Goal: Information Seeking & Learning: Check status

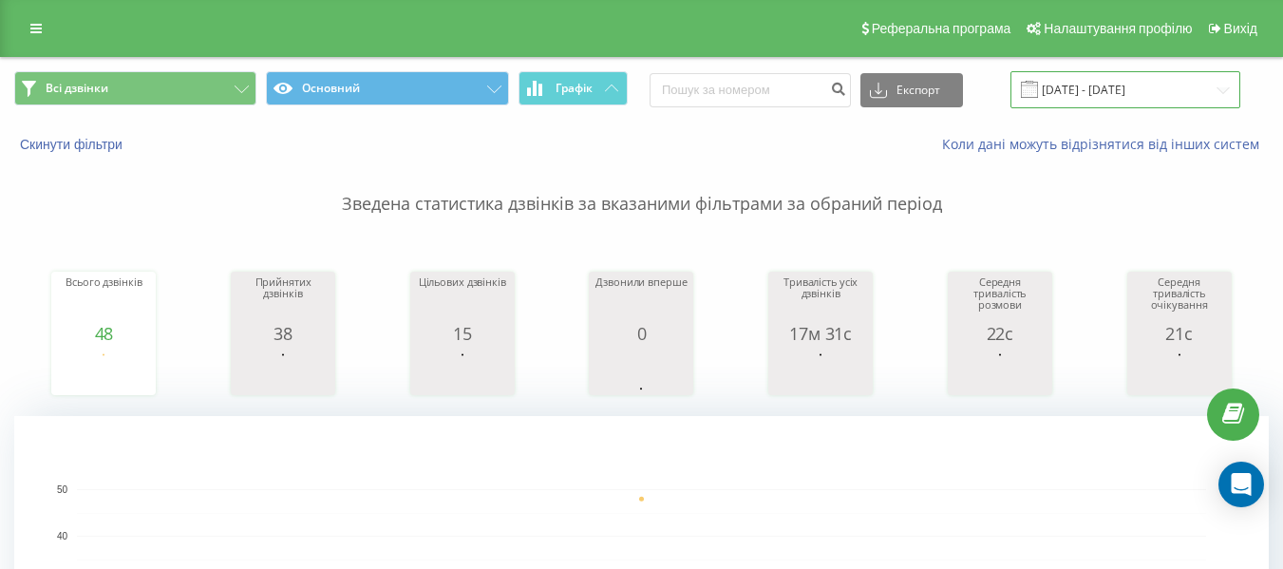
click at [1222, 93] on input "[DATE] - [DATE]" at bounding box center [1125, 89] width 230 height 37
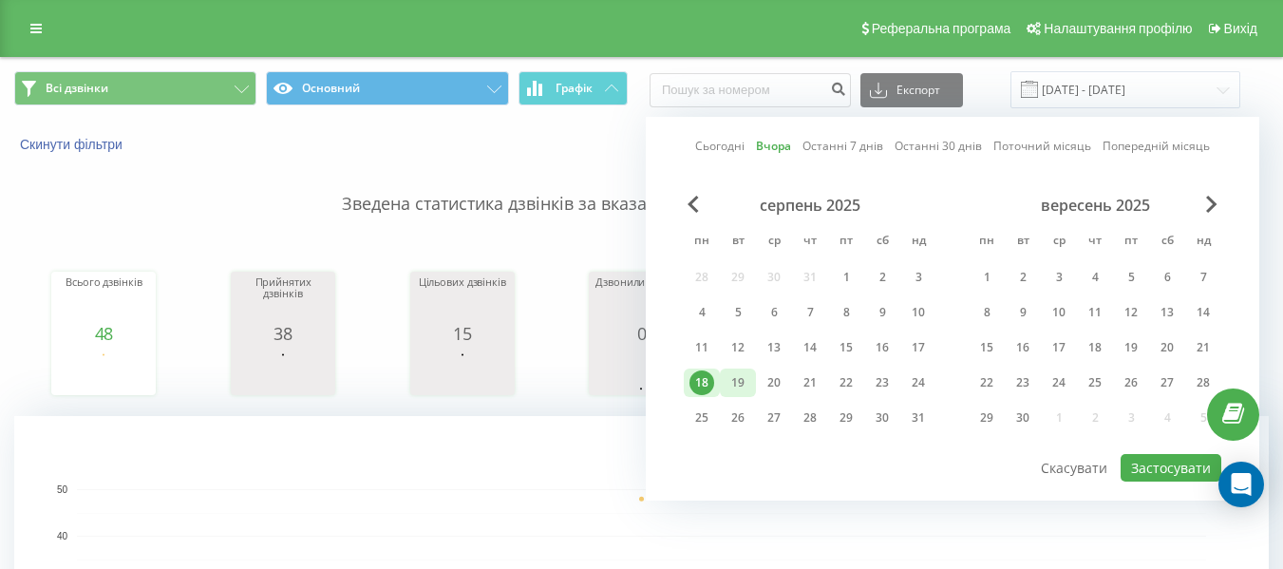
click at [738, 385] on div "19" at bounding box center [737, 382] width 25 height 25
click at [1199, 466] on button "Застосувати" at bounding box center [1170, 468] width 101 height 28
type input "[DATE] - [DATE]"
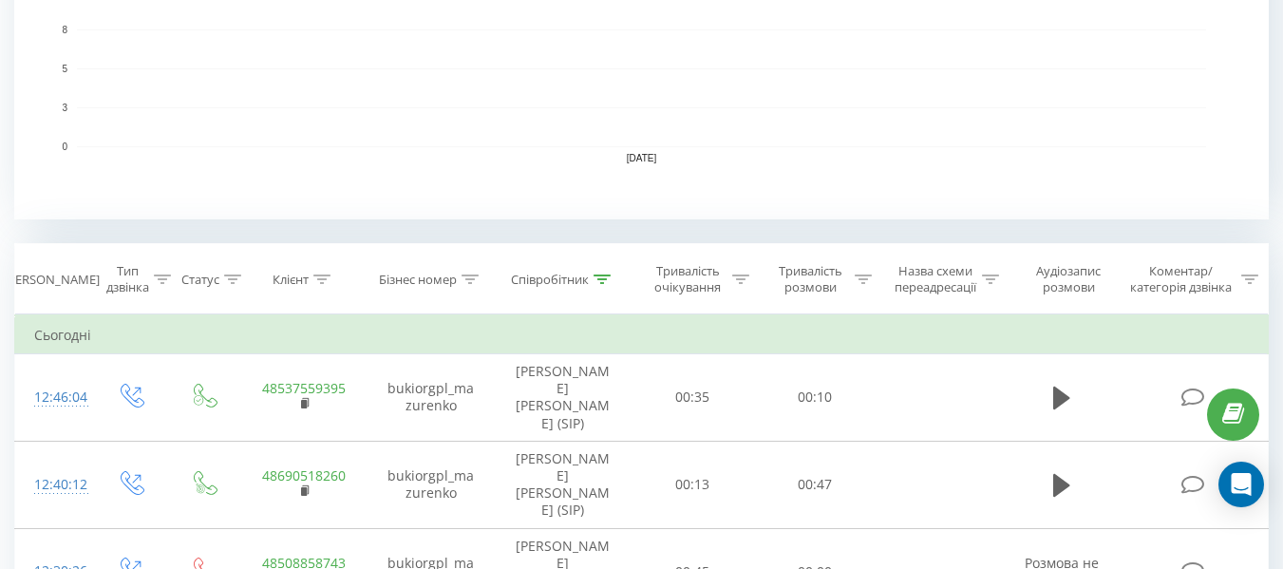
scroll to position [571, 0]
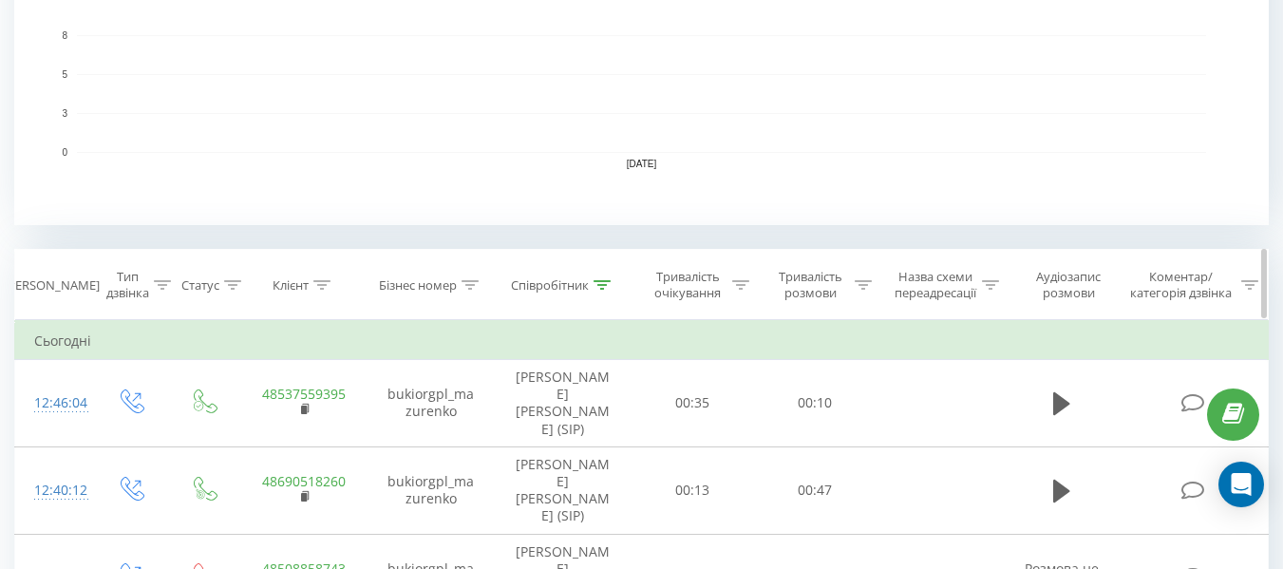
click at [600, 281] on icon at bounding box center [601, 284] width 17 height 9
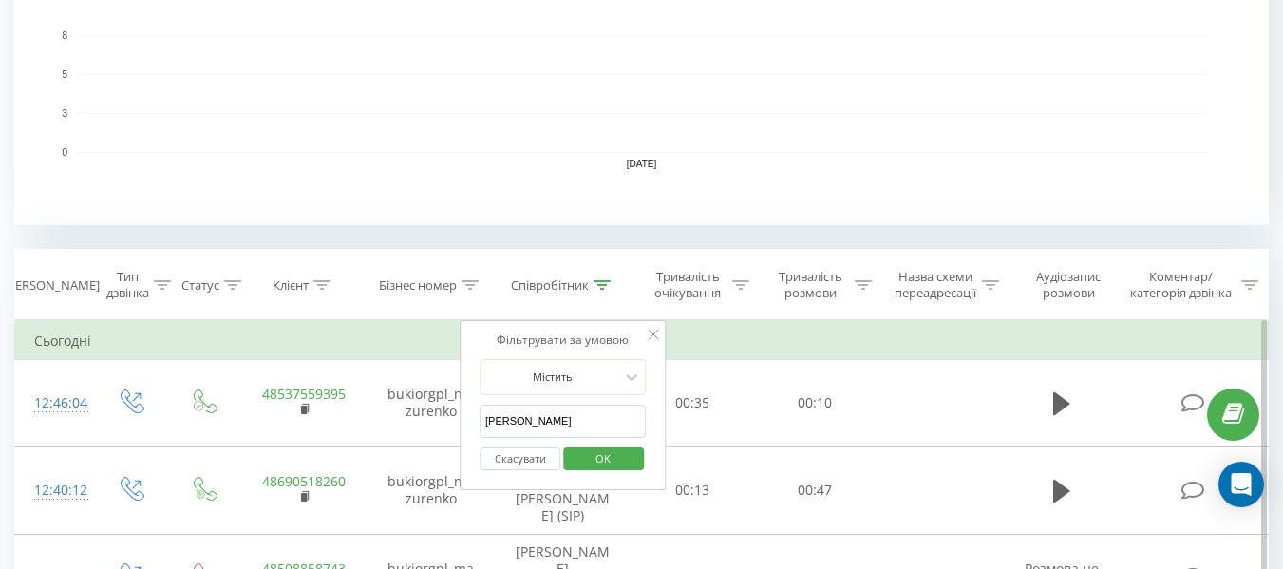
click at [505, 460] on button "Скасувати" at bounding box center [519, 459] width 81 height 24
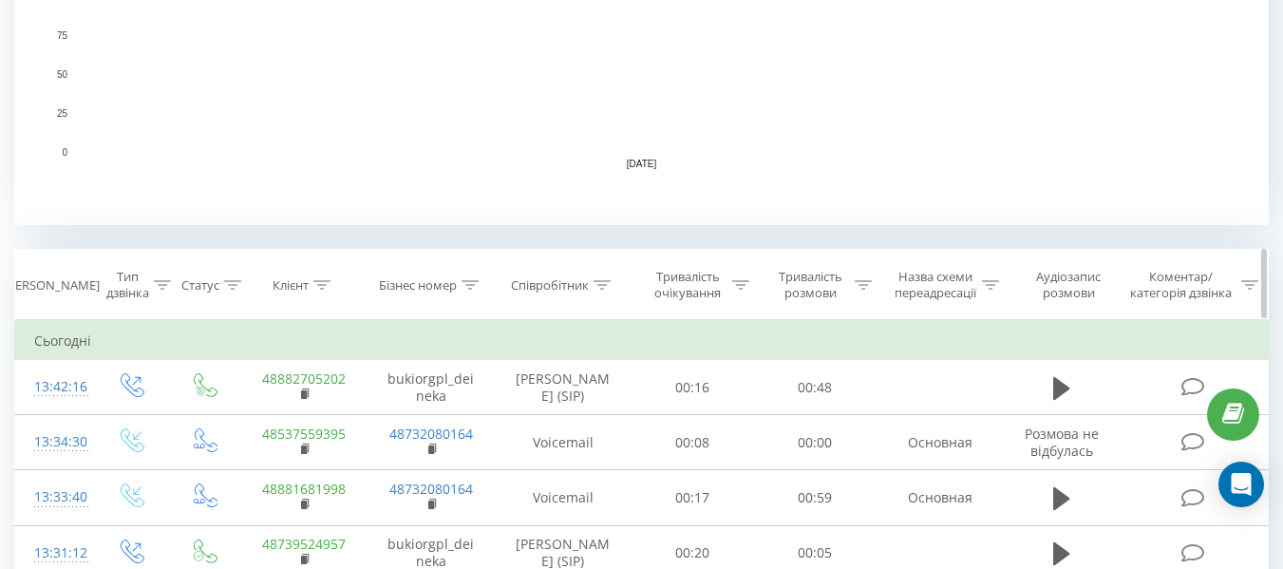
scroll to position [837, 0]
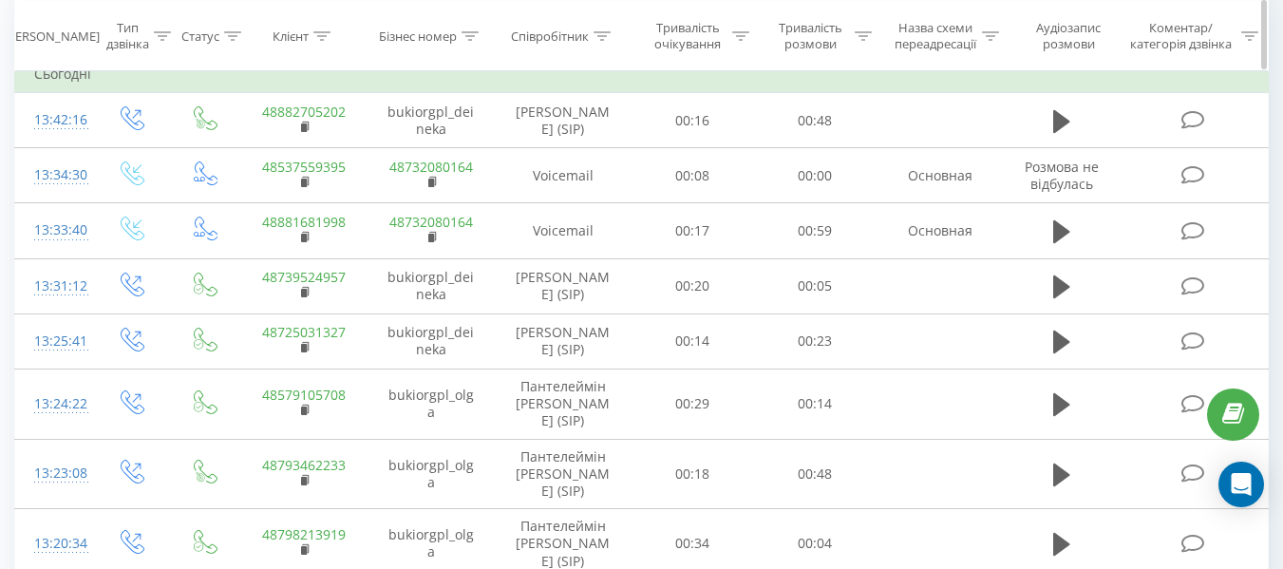
click at [321, 33] on icon at bounding box center [321, 34] width 17 height 9
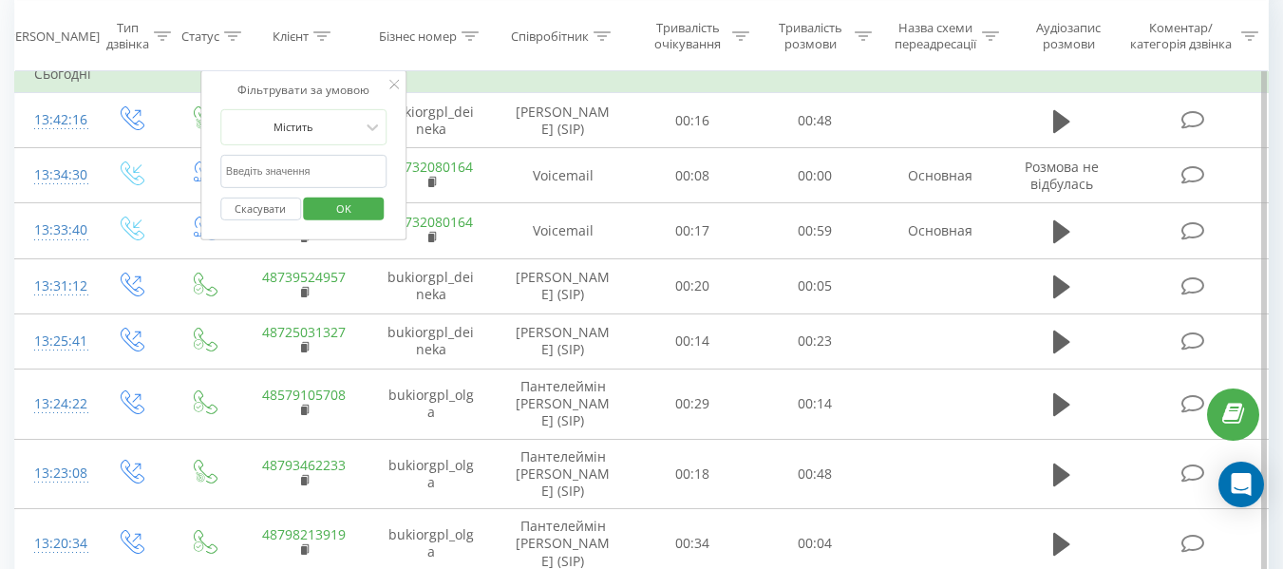
click at [308, 161] on input "text" at bounding box center [303, 171] width 167 height 33
paste input "8 88 168 19 98"
click at [349, 203] on span "OK" at bounding box center [343, 207] width 53 height 29
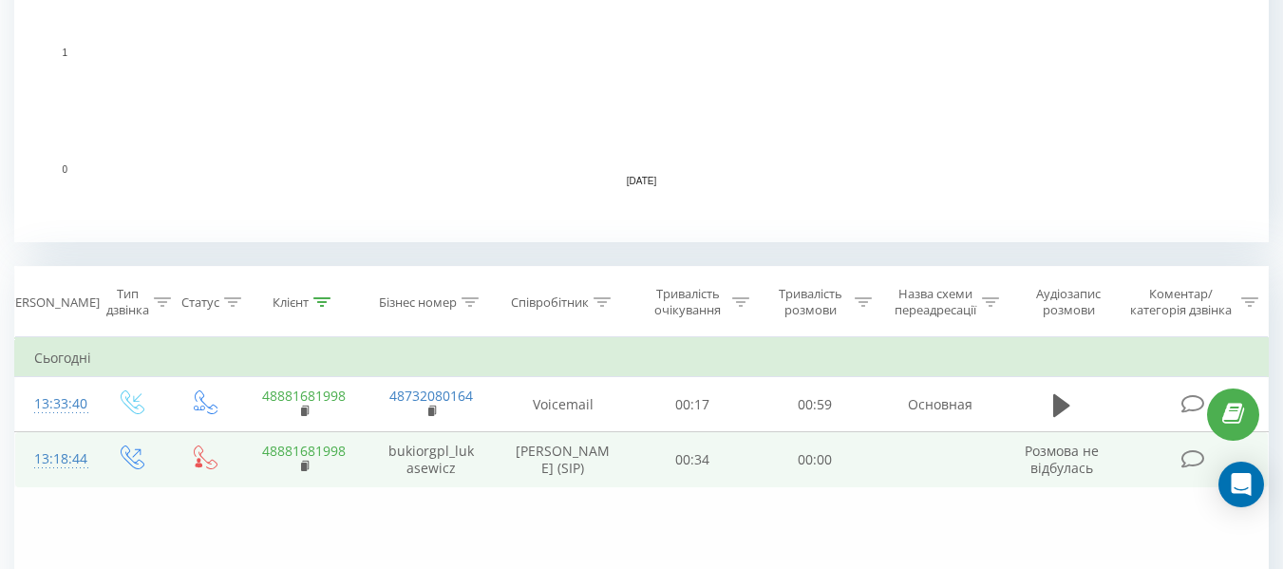
scroll to position [820, 0]
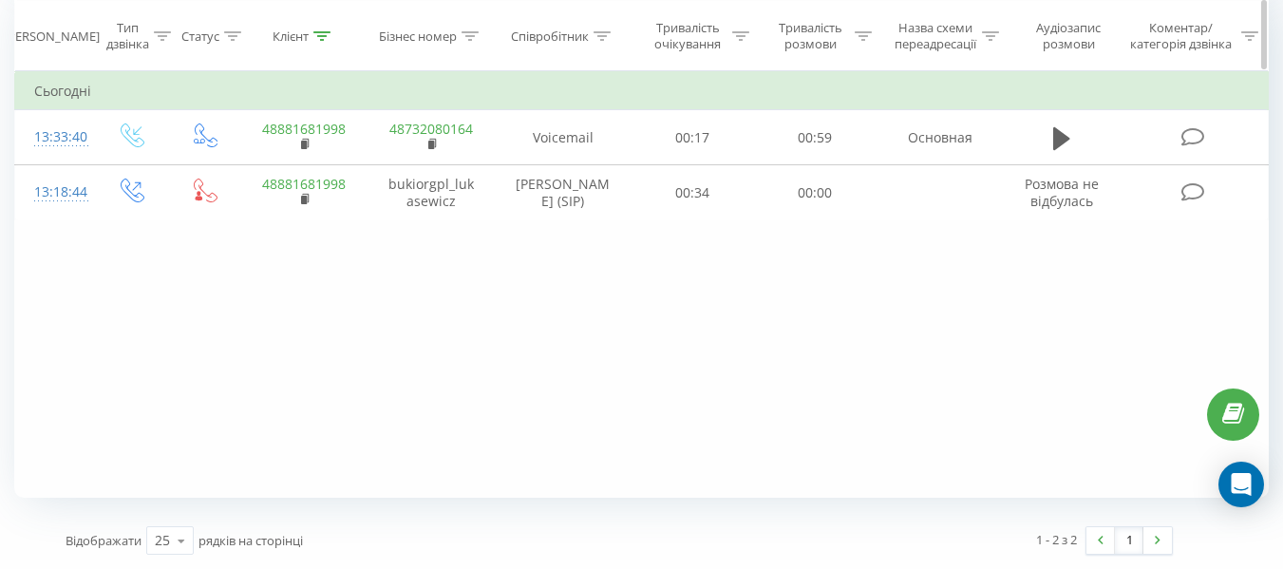
click at [326, 37] on icon at bounding box center [321, 34] width 17 height 9
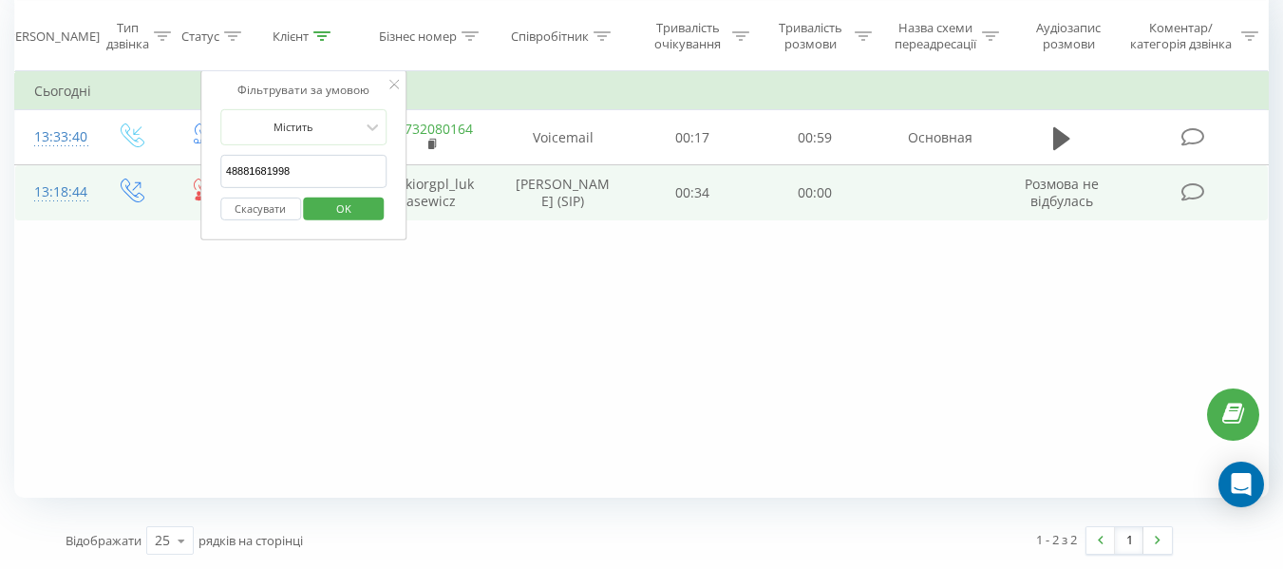
drag, startPoint x: 307, startPoint y: 158, endPoint x: 194, endPoint y: 174, distance: 114.1
click at [194, 174] on table "Фільтрувати за умовою Дорівнює Введіть значення Скасувати OK Фільтрувати за умо…" at bounding box center [641, 145] width 1254 height 151
paste input "51 404 17 60"
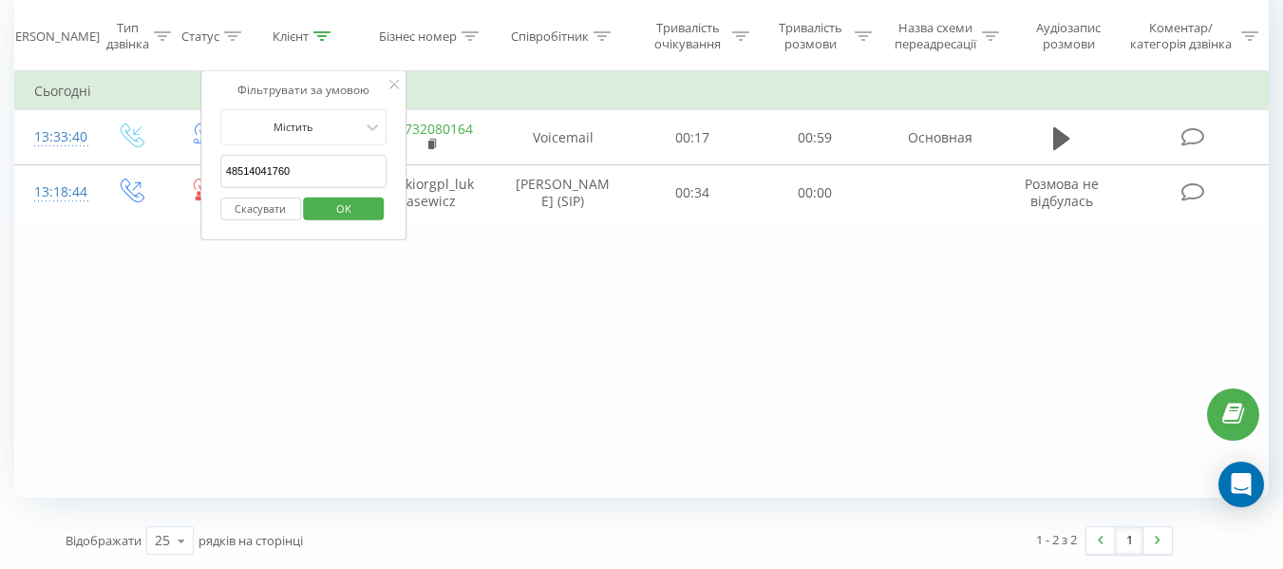
click at [327, 215] on span "OK" at bounding box center [343, 207] width 53 height 29
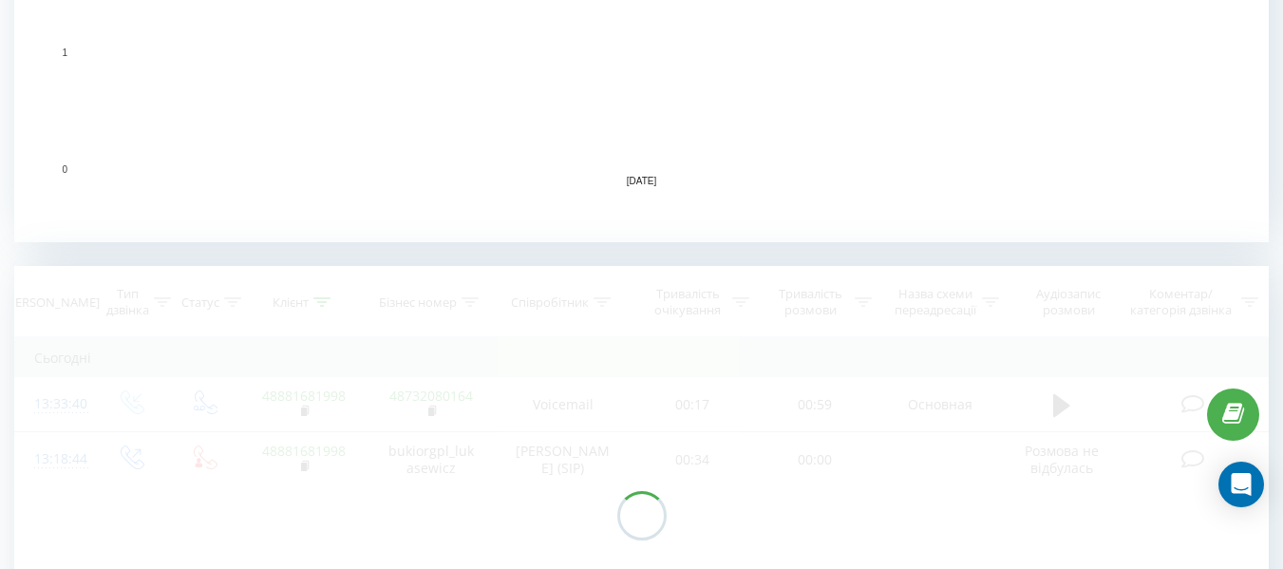
scroll to position [820, 0]
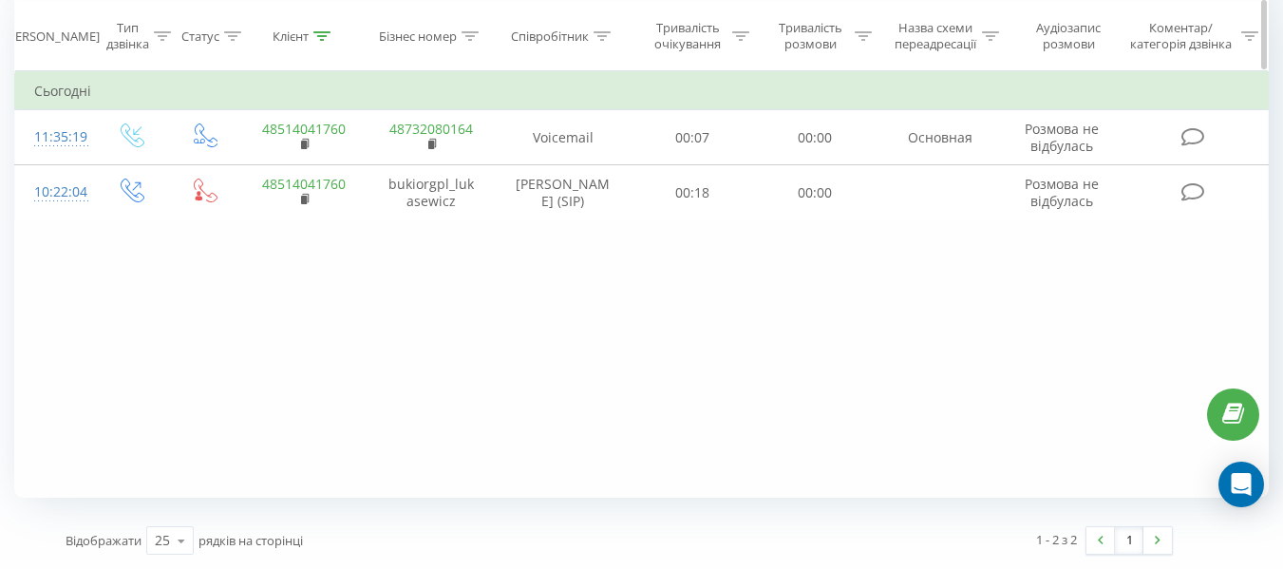
click at [324, 39] on icon at bounding box center [321, 34] width 17 height 9
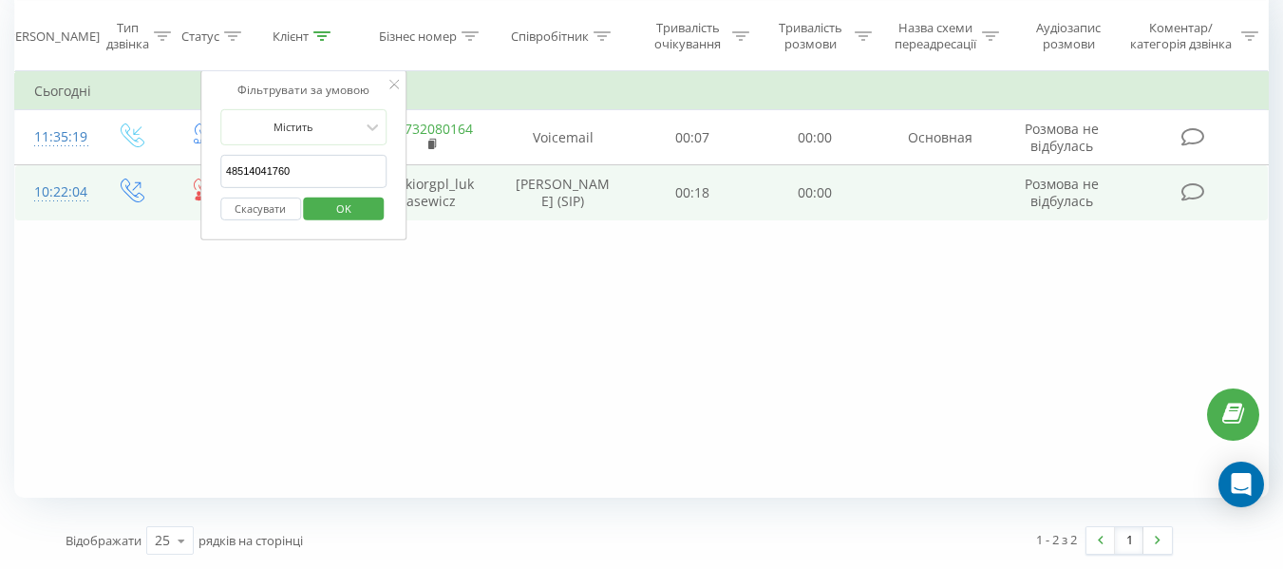
drag, startPoint x: 303, startPoint y: 162, endPoint x: 142, endPoint y: 181, distance: 161.6
click at [142, 181] on table "Фільтрувати за умовою Дорівнює Введіть значення Скасувати OK Фільтрувати за умо…" at bounding box center [641, 145] width 1254 height 151
paste input "60 137 03 8"
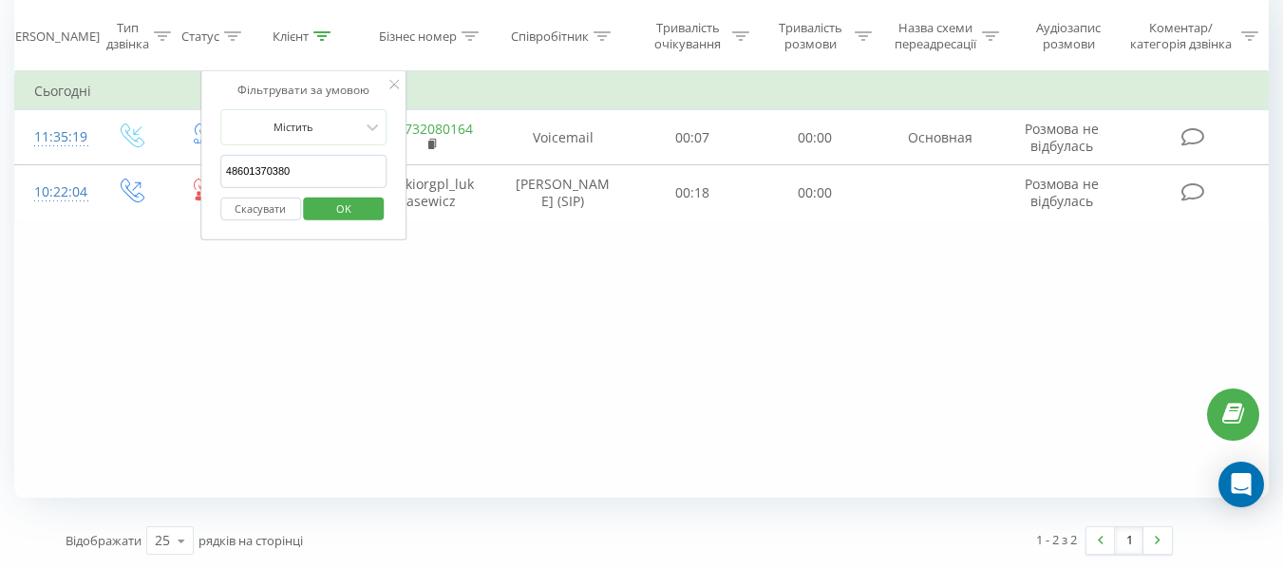
type input "48601370380"
click at [344, 212] on span "OK" at bounding box center [343, 207] width 53 height 29
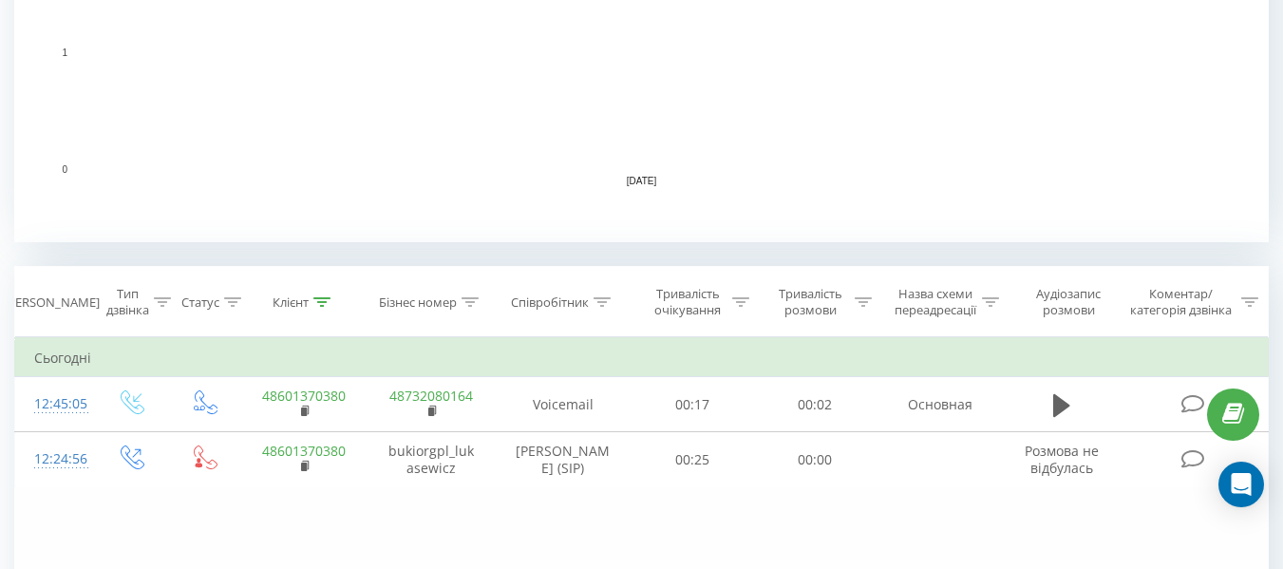
scroll to position [820, 0]
